Goal: Book appointment/travel/reservation

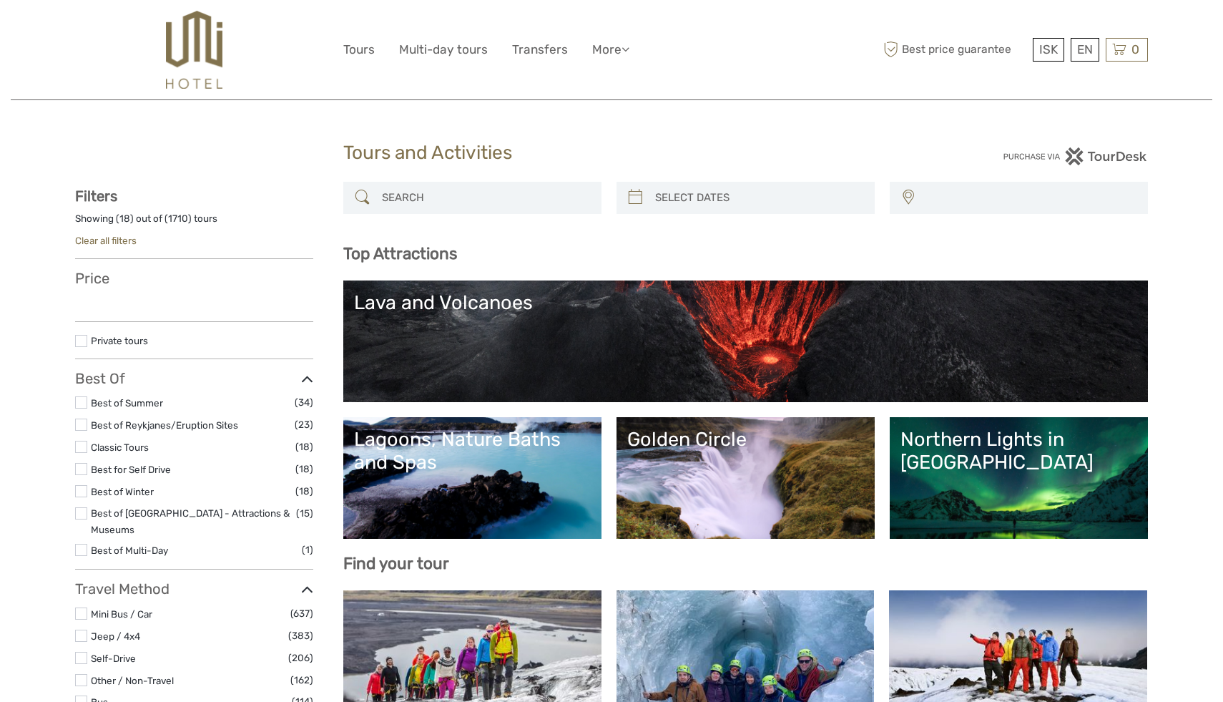
select select
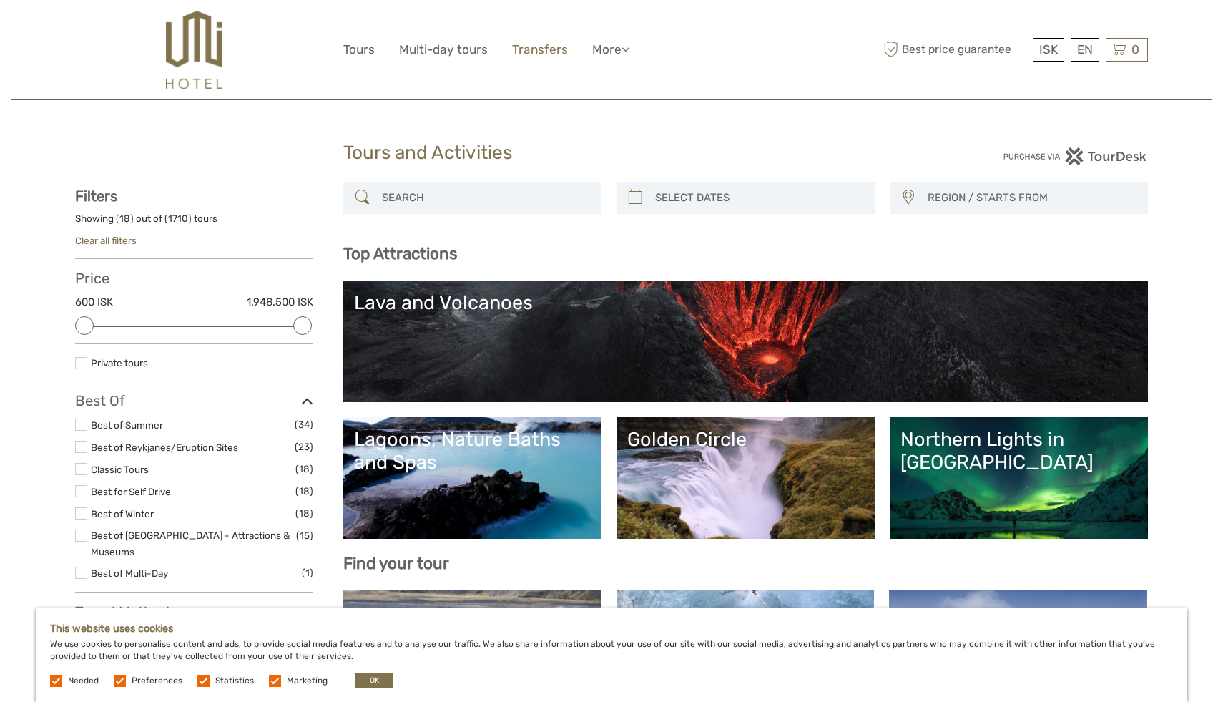
click at [524, 50] on link "Transfers" at bounding box center [540, 49] width 56 height 21
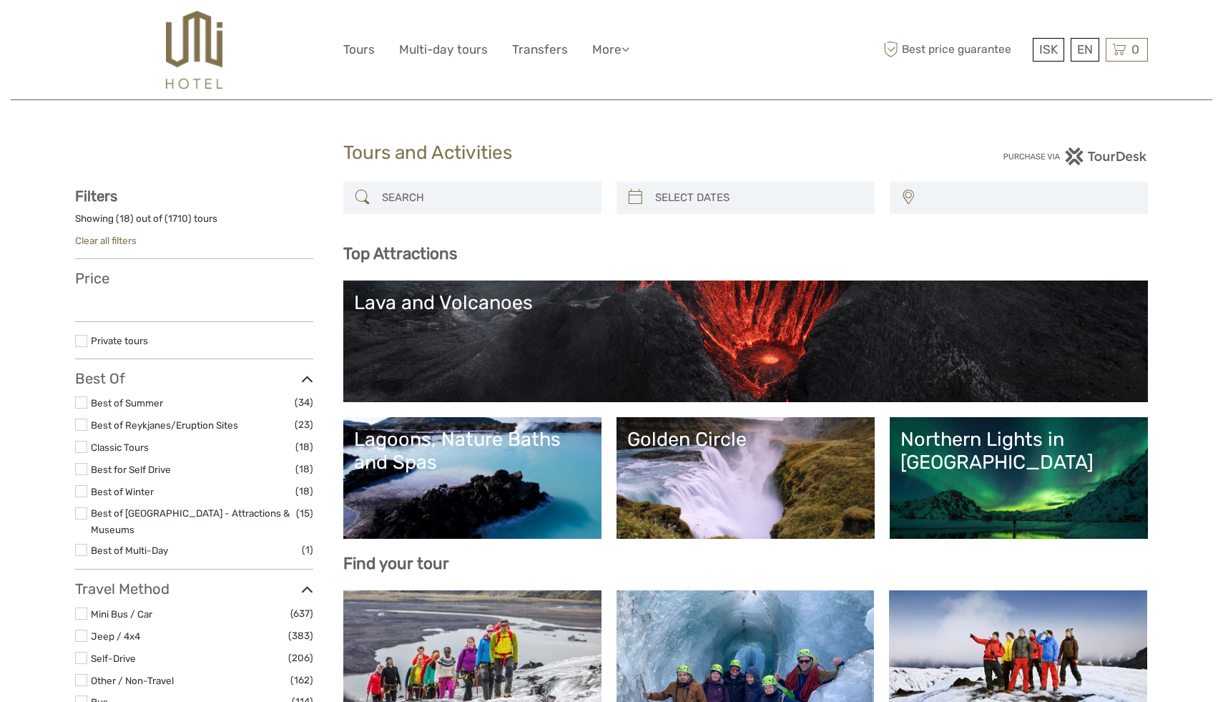
select select
